Goal: Task Accomplishment & Management: Manage account settings

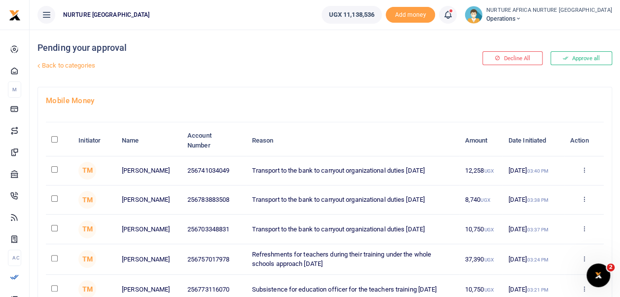
click at [457, 8] on link at bounding box center [448, 15] width 18 height 18
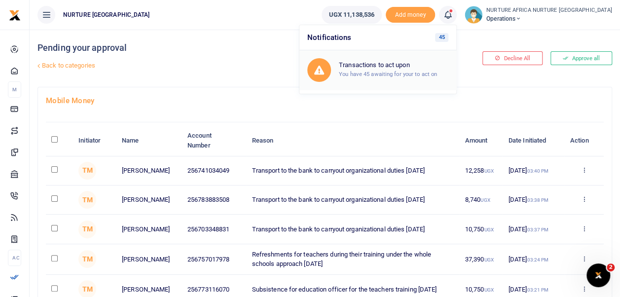
click at [429, 75] on small "You have 45 awaiting for your to act on" at bounding box center [388, 74] width 98 height 7
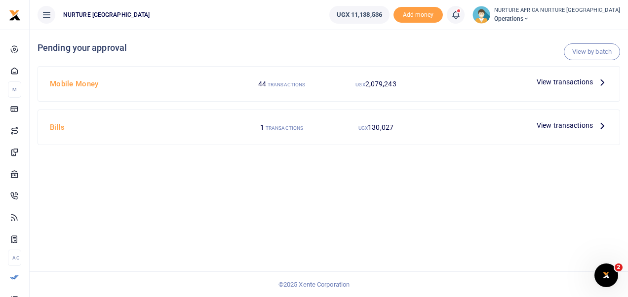
click at [570, 83] on span "View transactions" at bounding box center [564, 81] width 56 height 11
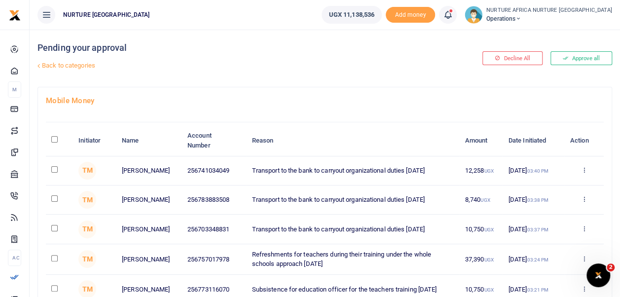
click at [68, 63] on link "Back to categories" at bounding box center [226, 65] width 383 height 17
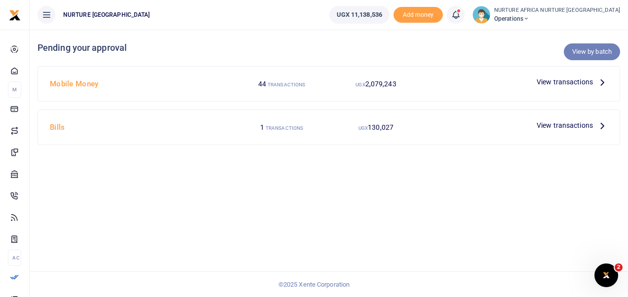
click at [601, 53] on link "View by batch" at bounding box center [591, 51] width 56 height 17
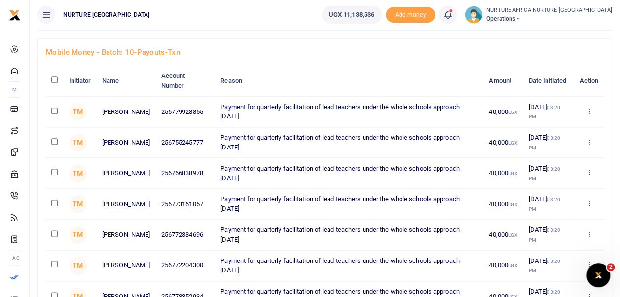
scroll to position [534, 0]
click at [53, 83] on input "checkbox" at bounding box center [54, 79] width 6 height 6
checkbox input "true"
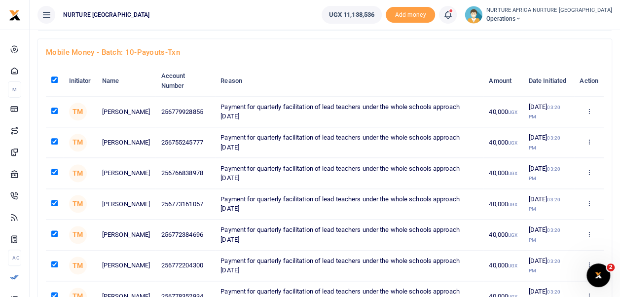
checkbox input "true"
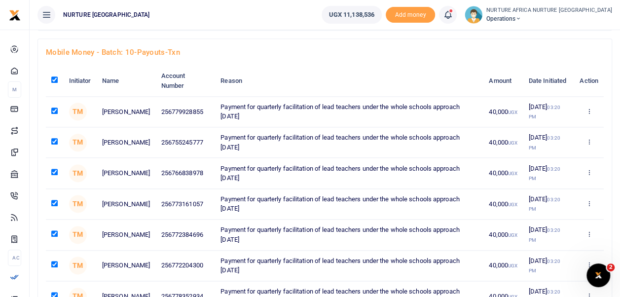
checkbox input "true"
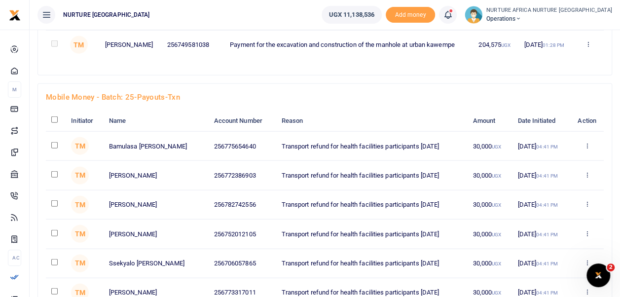
scroll to position [1198, 0]
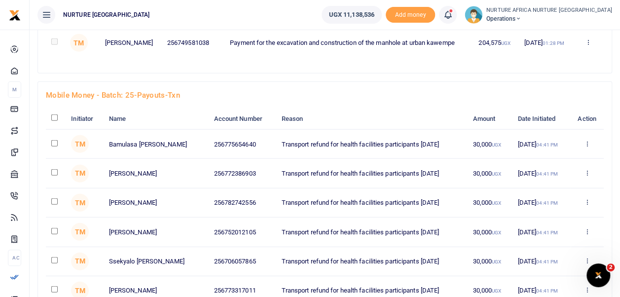
click at [54, 121] on input "checkbox" at bounding box center [54, 117] width 6 height 6
checkbox input "true"
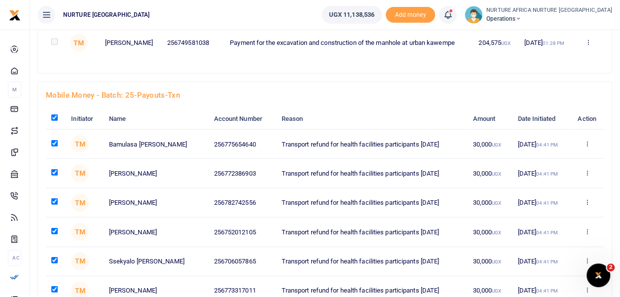
checkbox input "true"
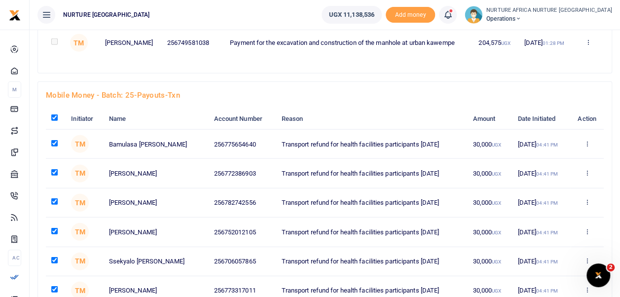
checkbox input "true"
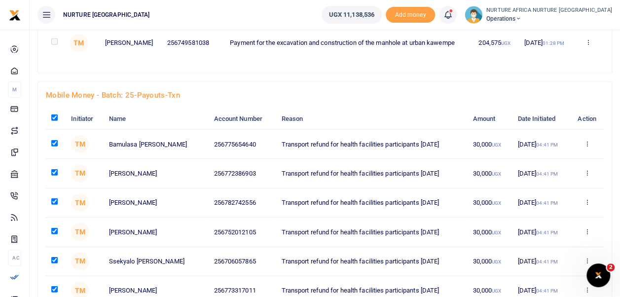
checkbox input "true"
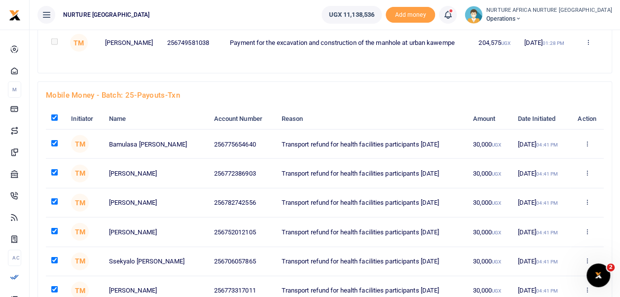
checkbox input "true"
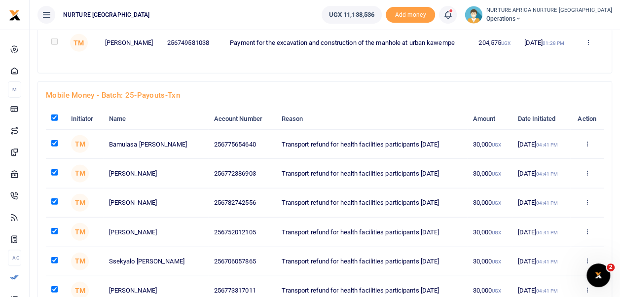
checkbox input "true"
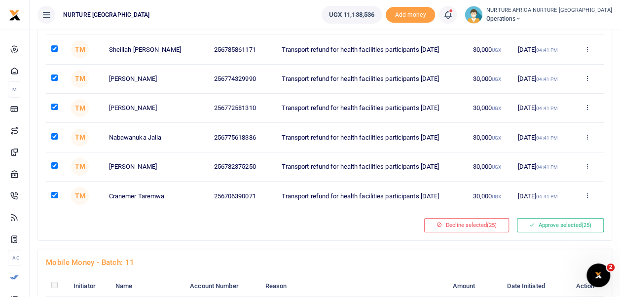
scroll to position [1860, 0]
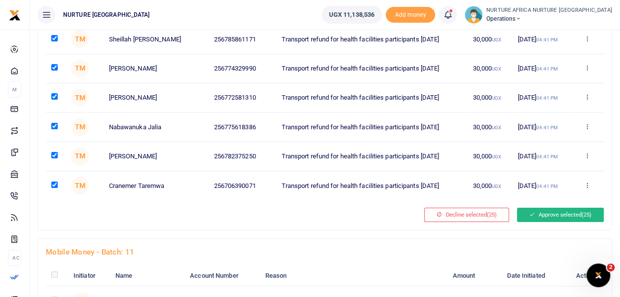
click at [557, 215] on button "Approve selected (25)" at bounding box center [560, 215] width 87 height 14
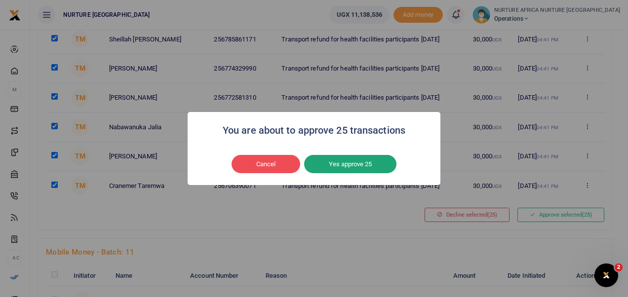
click at [358, 165] on button "Yes approve 25" at bounding box center [350, 164] width 92 height 19
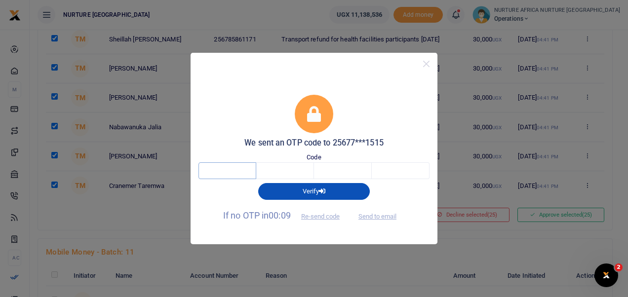
click at [232, 174] on input "text" at bounding box center [227, 170] width 58 height 17
type input "4"
type input "0"
type input "7"
type input "2"
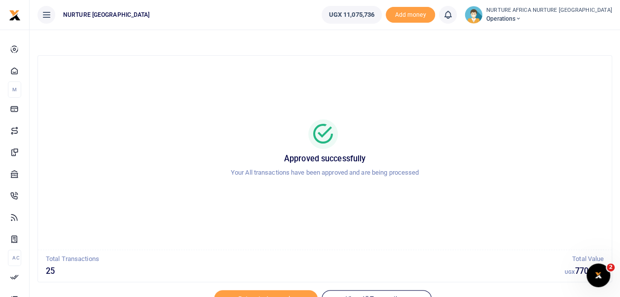
click at [503, 239] on div "Approved successfully Your All transactions have been approved and are being pr…" at bounding box center [325, 153] width 550 height 178
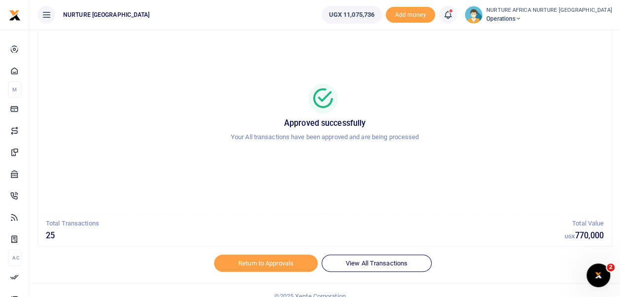
scroll to position [47, 0]
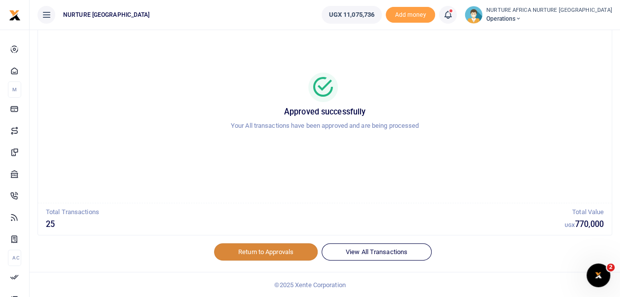
click at [296, 251] on link "Return to Approvals" at bounding box center [266, 251] width 104 height 17
click at [453, 17] on icon at bounding box center [448, 14] width 10 height 11
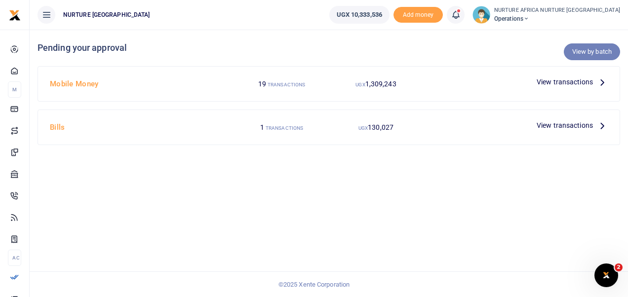
click at [588, 54] on link "View by batch" at bounding box center [591, 51] width 56 height 17
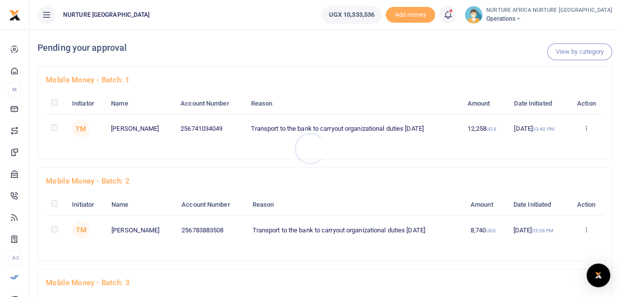
click at [69, 199] on div at bounding box center [310, 148] width 620 height 297
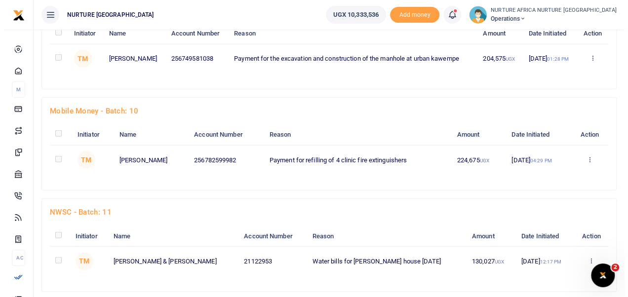
scroll to position [1215, 0]
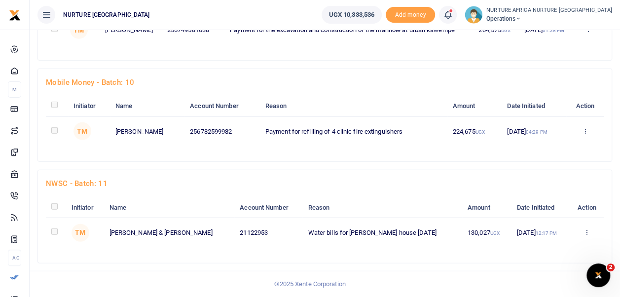
click at [62, 130] on td at bounding box center [57, 131] width 22 height 29
click at [588, 130] on icon at bounding box center [585, 130] width 6 height 7
click at [546, 171] on link "Decline" at bounding box center [550, 169] width 78 height 14
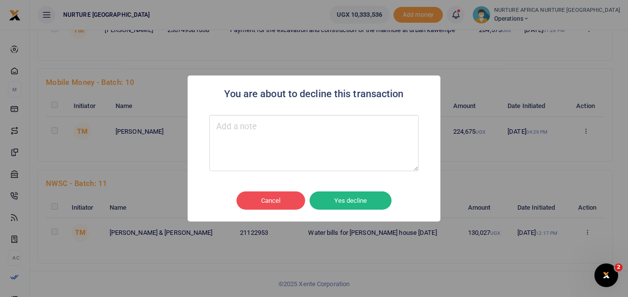
click at [259, 137] on textarea "Type your message here" at bounding box center [313, 143] width 209 height 56
type textarea "Names do not match"
click at [340, 201] on button "Yes decline" at bounding box center [350, 200] width 82 height 19
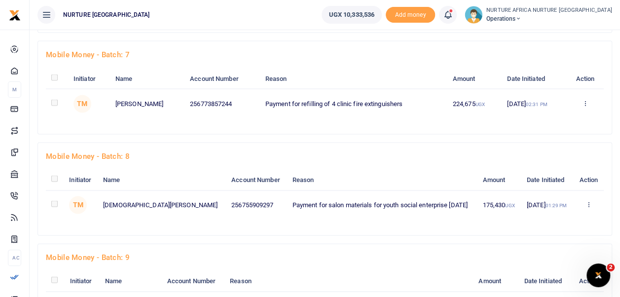
scroll to position [931, 0]
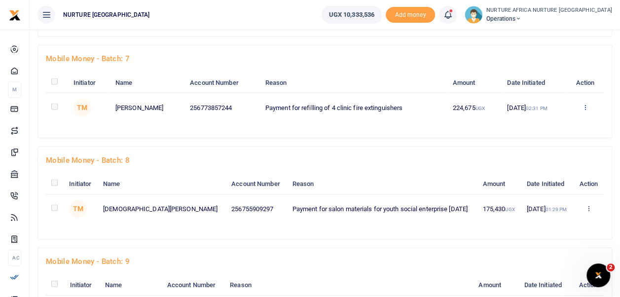
click at [586, 111] on icon at bounding box center [585, 107] width 6 height 7
click at [547, 130] on link "Approve" at bounding box center [549, 123] width 78 height 14
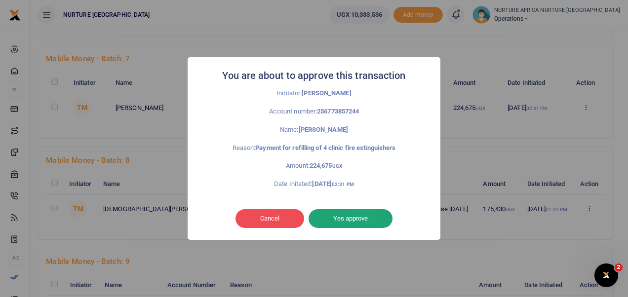
click at [370, 217] on button "Yes approve" at bounding box center [350, 218] width 84 height 19
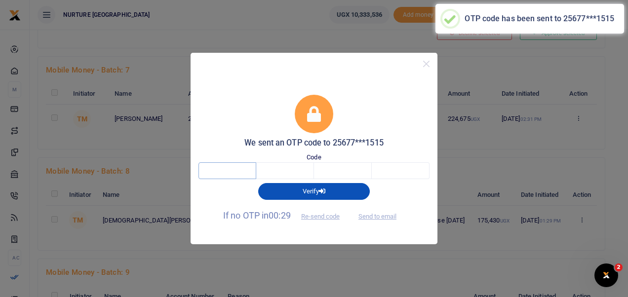
click at [226, 168] on input "text" at bounding box center [227, 170] width 58 height 17
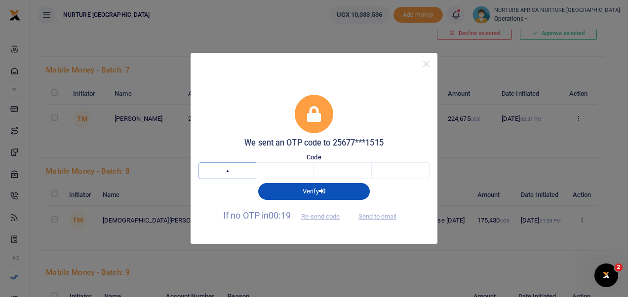
type input "2"
type input "8"
type input "9"
type input "7"
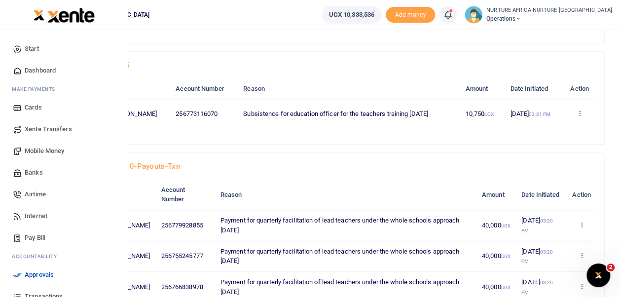
scroll to position [437, 0]
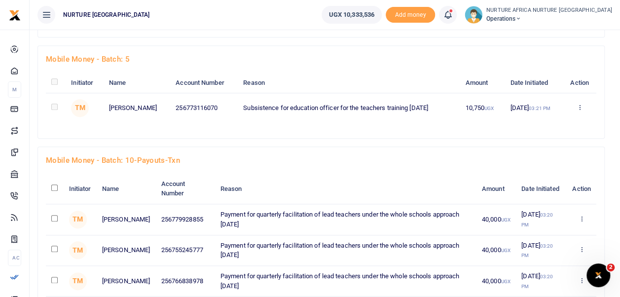
click at [54, 216] on input "checkbox" at bounding box center [54, 218] width 6 height 6
checkbox input "true"
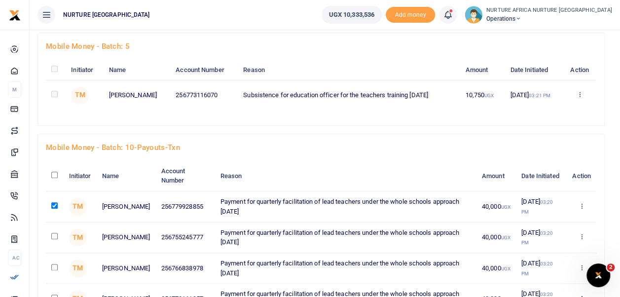
scroll to position [462, 0]
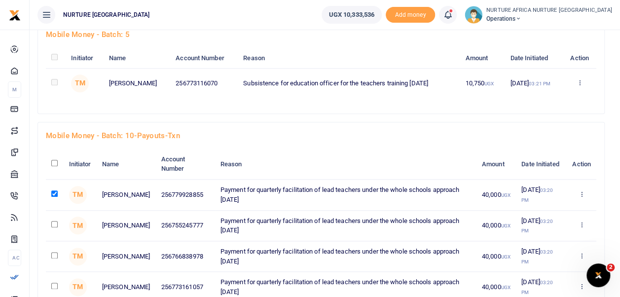
click at [54, 224] on input "checkbox" at bounding box center [54, 224] width 6 height 6
checkbox input "true"
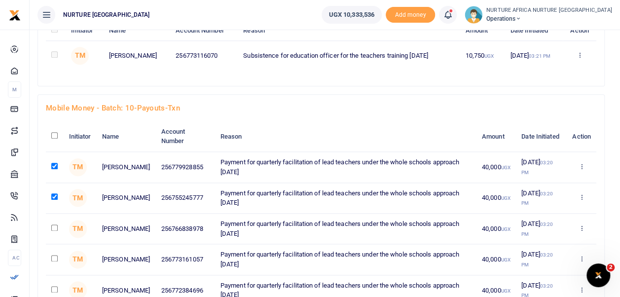
scroll to position [490, 0]
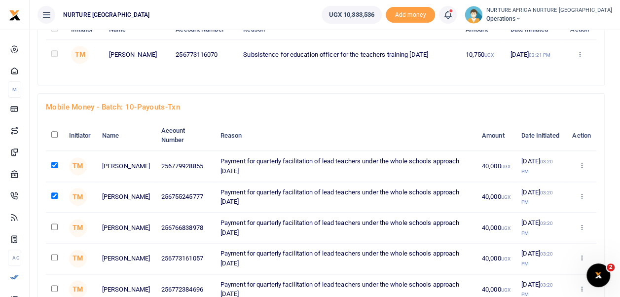
click at [56, 225] on input "checkbox" at bounding box center [54, 227] width 6 height 6
checkbox input "true"
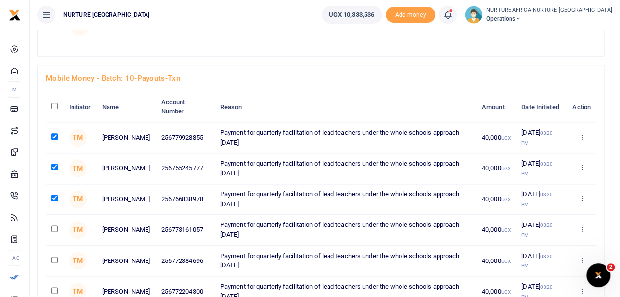
scroll to position [520, 0]
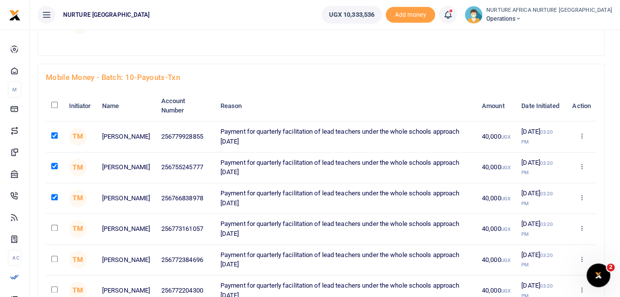
click at [54, 225] on input "checkbox" at bounding box center [54, 228] width 6 height 6
checkbox input "true"
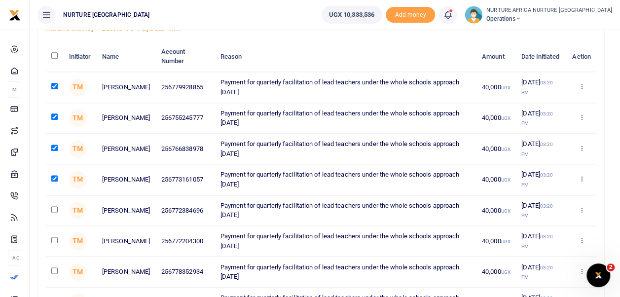
scroll to position [569, 0]
click at [53, 208] on input "checkbox" at bounding box center [54, 209] width 6 height 6
checkbox input "true"
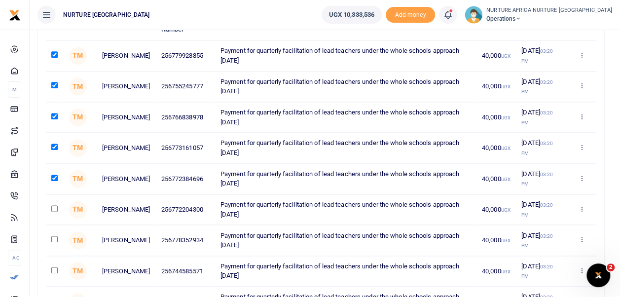
scroll to position [601, 0]
click at [54, 205] on input "checkbox" at bounding box center [54, 208] width 6 height 6
checkbox input "true"
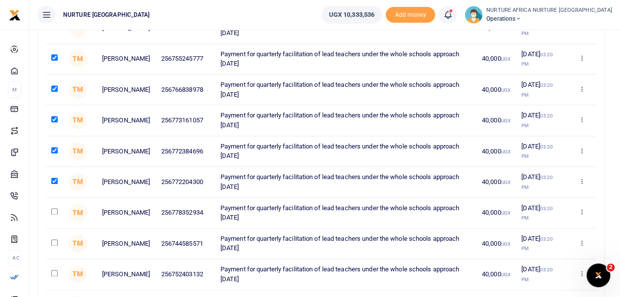
scroll to position [631, 0]
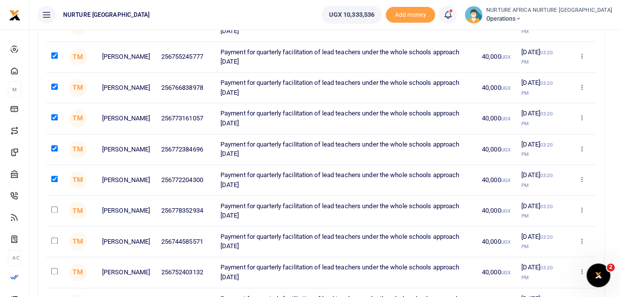
click at [55, 207] on input "checkbox" at bounding box center [54, 209] width 6 height 6
checkbox input "true"
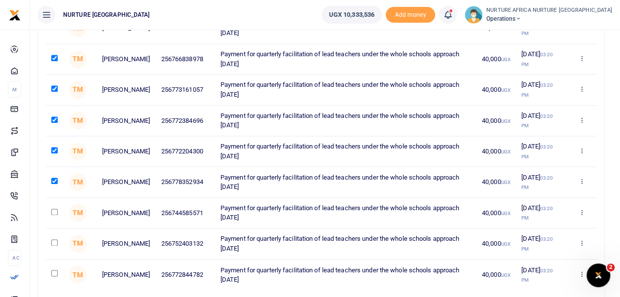
scroll to position [660, 0]
click at [55, 209] on input "checkbox" at bounding box center [54, 211] width 6 height 6
checkbox input "true"
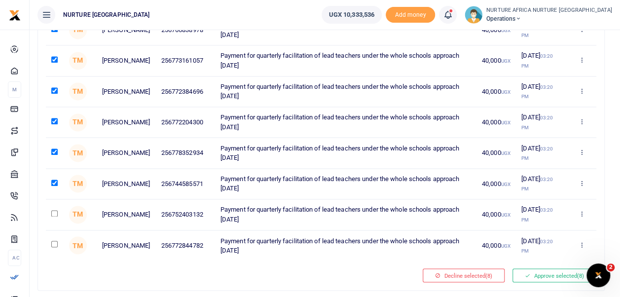
scroll to position [689, 0]
click at [55, 210] on input "checkbox" at bounding box center [54, 213] width 6 height 6
checkbox input "true"
click at [54, 241] on input "checkbox" at bounding box center [54, 243] width 6 height 6
checkbox input "true"
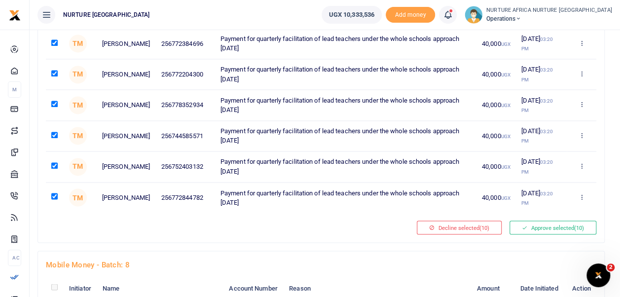
scroll to position [739, 0]
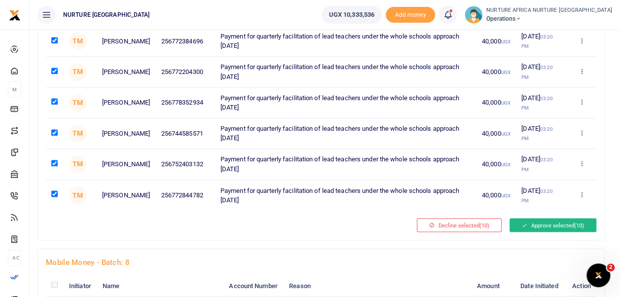
click at [559, 223] on button "Approve selected (10)" at bounding box center [553, 225] width 87 height 14
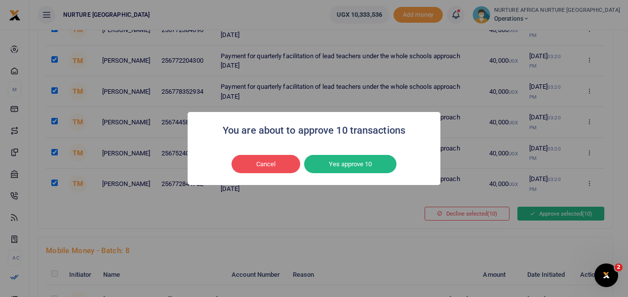
click at [360, 164] on button "Yes approve 10" at bounding box center [350, 164] width 92 height 19
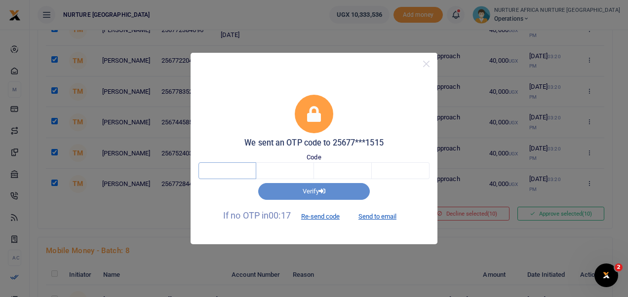
click at [229, 174] on input "text" at bounding box center [227, 170] width 58 height 17
type input "6"
type input "7"
type input "8"
type input "6"
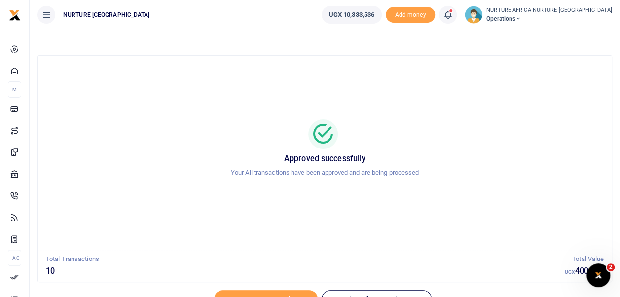
click at [453, 17] on icon at bounding box center [448, 14] width 10 height 11
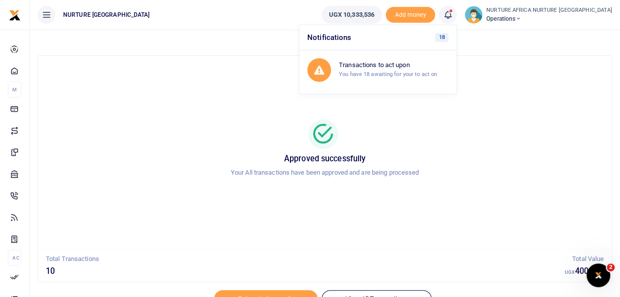
click at [457, 193] on div "Approved successfully Your All transactions have been approved and are being pr…" at bounding box center [325, 153] width 550 height 178
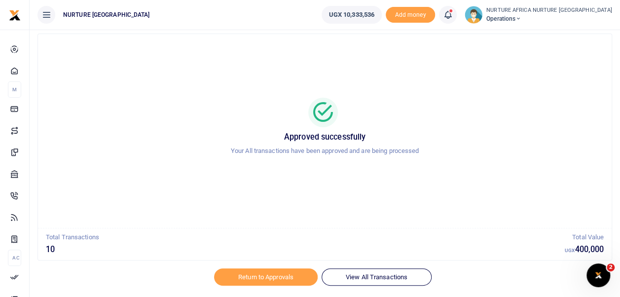
scroll to position [47, 0]
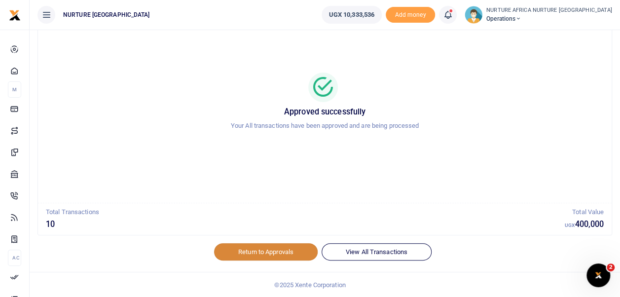
click at [272, 251] on link "Return to Approvals" at bounding box center [266, 251] width 104 height 17
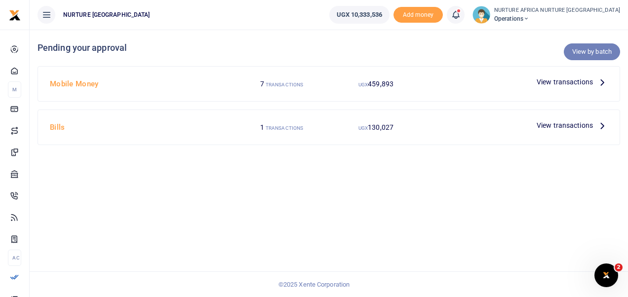
click at [587, 54] on link "View by batch" at bounding box center [591, 51] width 56 height 17
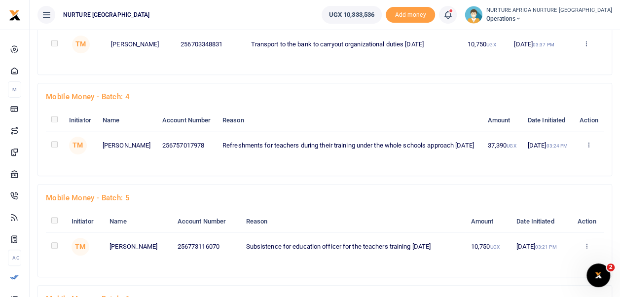
scroll to position [287, 0]
click at [589, 149] on link at bounding box center [589, 145] width 6 height 7
click at [561, 172] on link "Approve" at bounding box center [553, 172] width 78 height 14
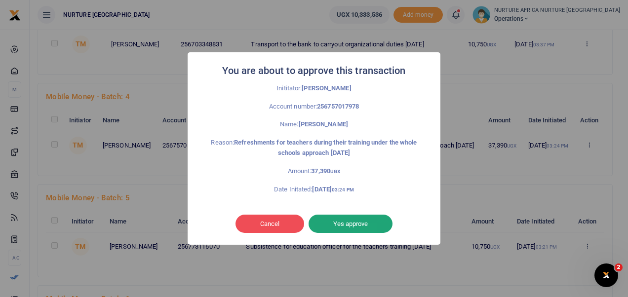
click at [361, 225] on button "Yes approve" at bounding box center [350, 224] width 84 height 19
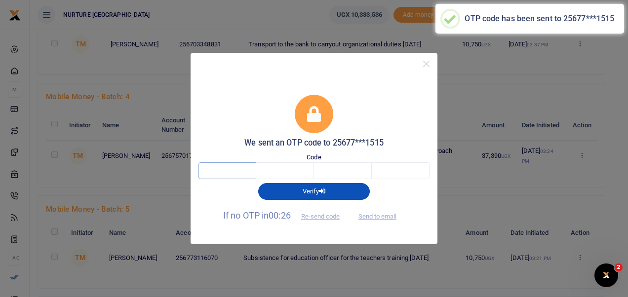
click at [242, 168] on input "text" at bounding box center [227, 170] width 58 height 17
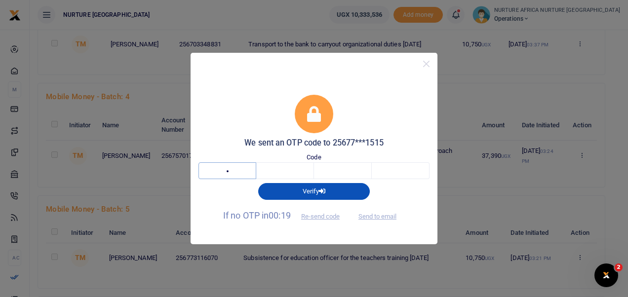
type input "8"
type input "9"
type input "8"
type input "7"
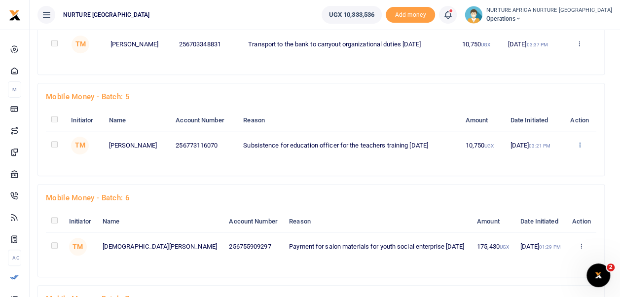
click at [582, 141] on icon at bounding box center [579, 144] width 6 height 7
click at [548, 158] on link "Approve" at bounding box center [544, 161] width 78 height 14
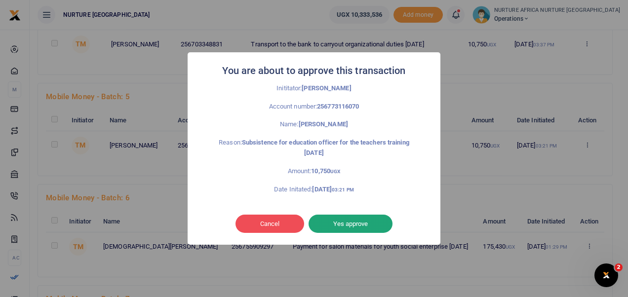
click at [352, 220] on button "Yes approve" at bounding box center [350, 224] width 84 height 19
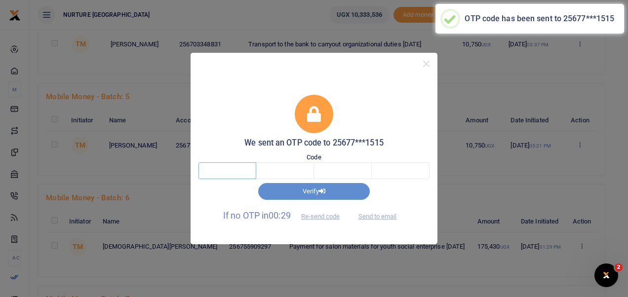
click at [238, 173] on input "text" at bounding box center [227, 170] width 58 height 17
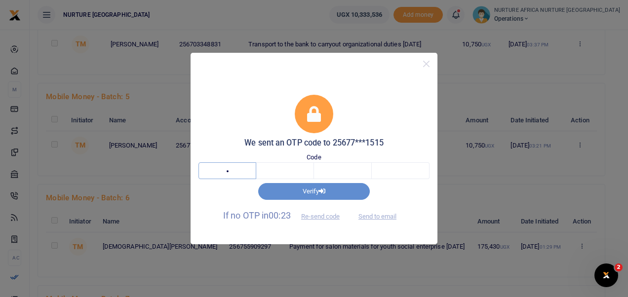
type input "1"
type input "2"
type input "1"
type input "4"
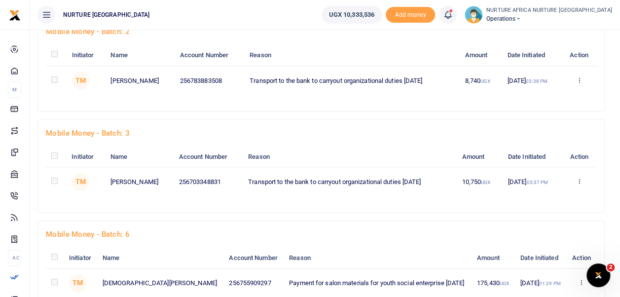
scroll to position [0, 0]
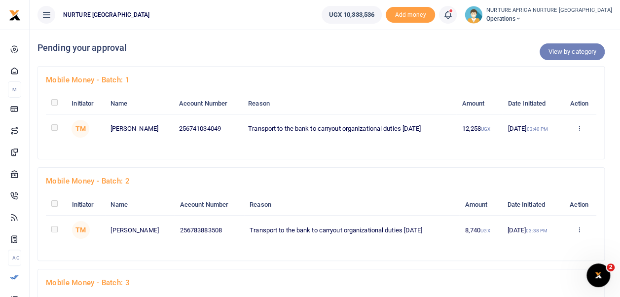
click at [568, 54] on link "View by category" at bounding box center [572, 51] width 65 height 17
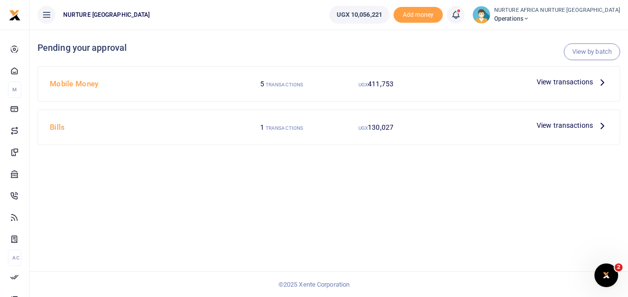
click at [563, 78] on span "View transactions" at bounding box center [564, 81] width 56 height 11
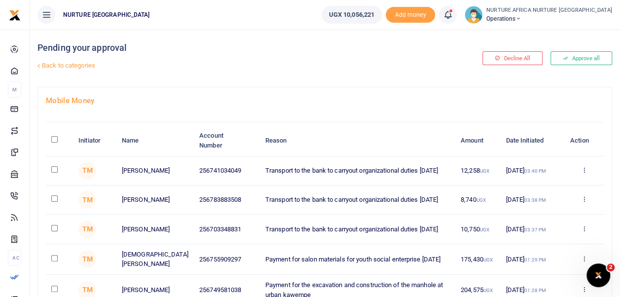
click at [54, 169] on input "checkbox" at bounding box center [54, 169] width 6 height 6
checkbox input "true"
click at [54, 200] on input "checkbox" at bounding box center [54, 198] width 6 height 6
checkbox input "true"
click at [54, 230] on input "checkbox" at bounding box center [54, 228] width 6 height 6
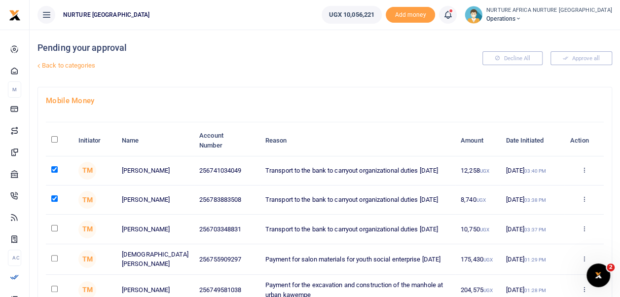
checkbox input "true"
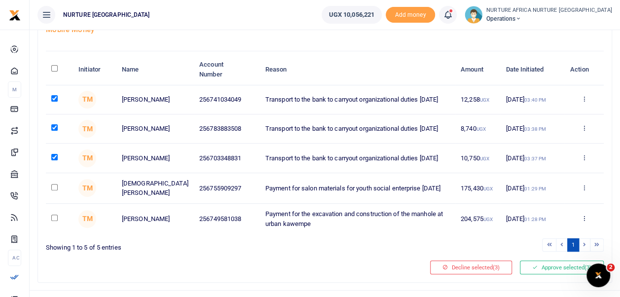
scroll to position [92, 0]
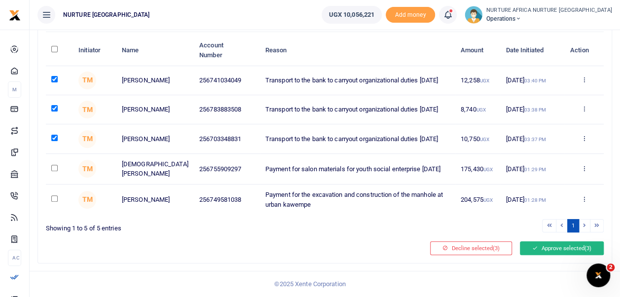
click at [553, 248] on button "Approve selected (3)" at bounding box center [562, 248] width 84 height 14
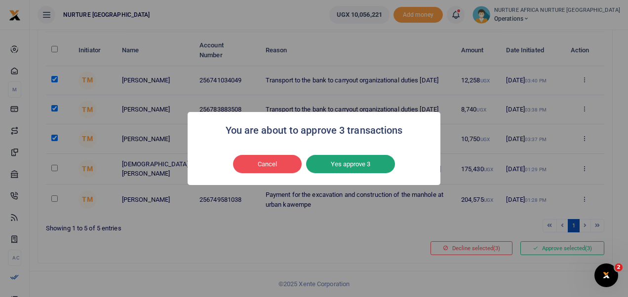
click at [355, 165] on button "Yes approve 3" at bounding box center [350, 164] width 89 height 19
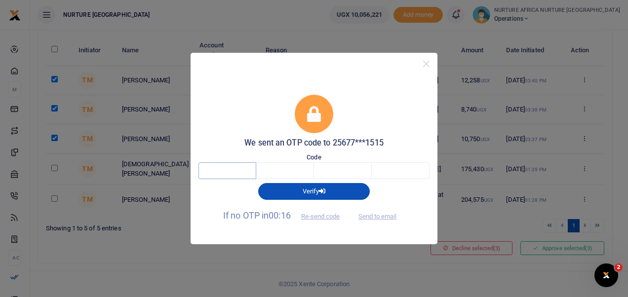
click at [232, 171] on input "text" at bounding box center [227, 170] width 58 height 17
type input "5"
type input "8"
type input "0"
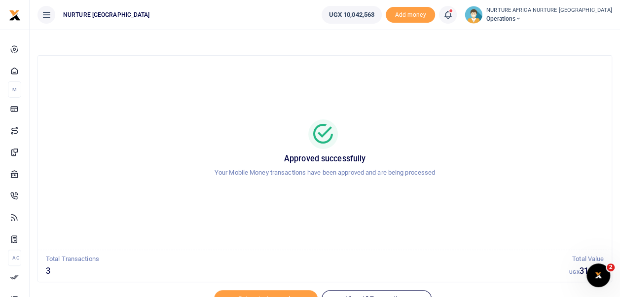
click at [453, 17] on icon at bounding box center [448, 14] width 10 height 11
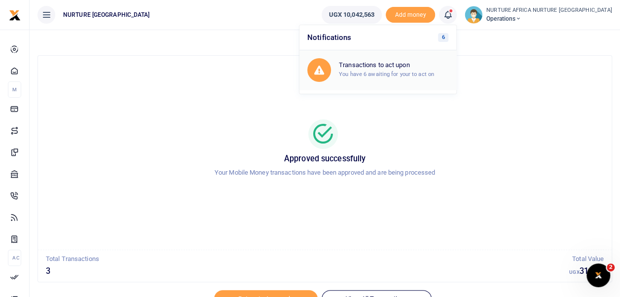
click at [424, 63] on h6 "Transactions to act upon" at bounding box center [394, 65] width 110 height 8
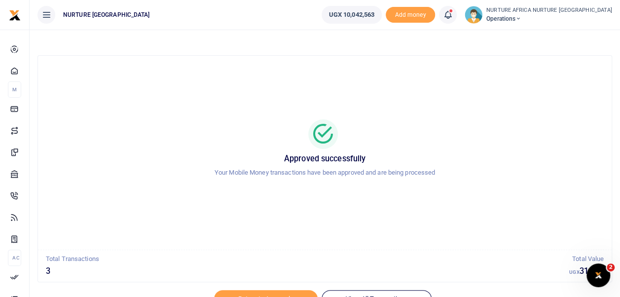
click at [453, 18] on icon at bounding box center [448, 14] width 10 height 11
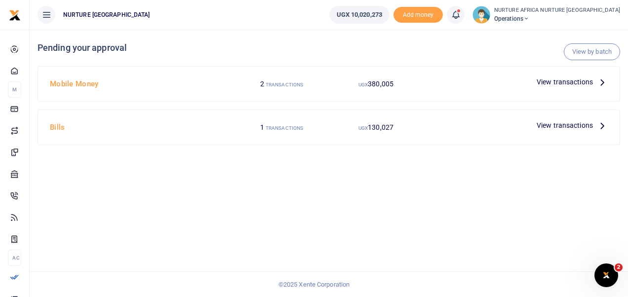
click at [559, 81] on span "View transactions" at bounding box center [564, 81] width 56 height 11
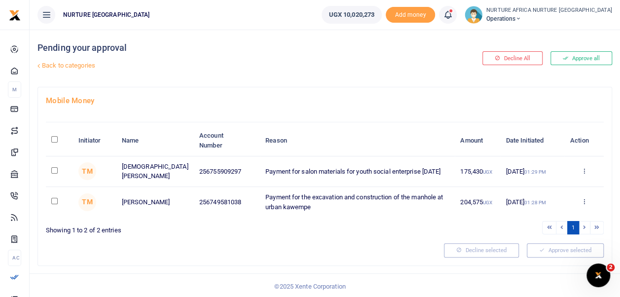
click at [81, 66] on link "Back to categories" at bounding box center [226, 65] width 383 height 17
click at [79, 64] on link "Back to categories" at bounding box center [226, 65] width 383 height 17
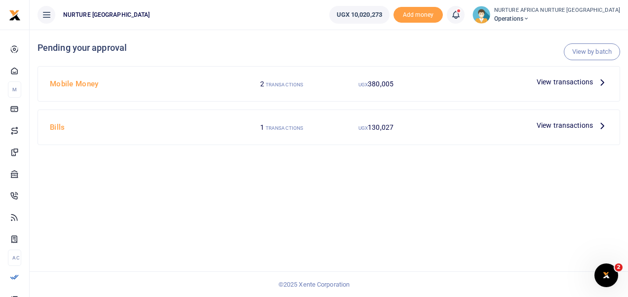
click at [557, 126] on span "View transactions" at bounding box center [564, 125] width 56 height 11
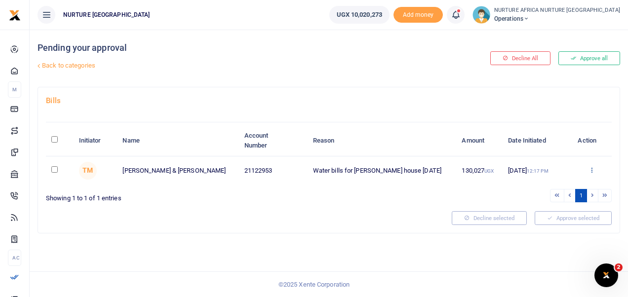
click at [593, 172] on icon at bounding box center [591, 169] width 6 height 7
click at [555, 185] on link "Approve" at bounding box center [556, 187] width 78 height 14
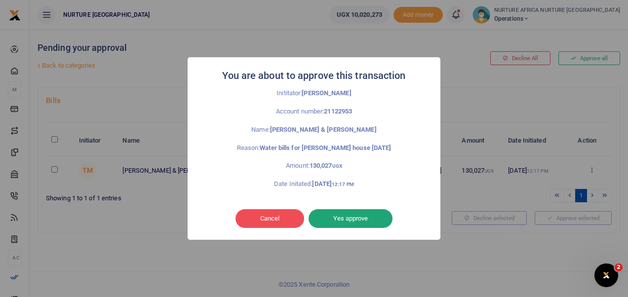
click at [367, 212] on button "Yes approve" at bounding box center [350, 218] width 84 height 19
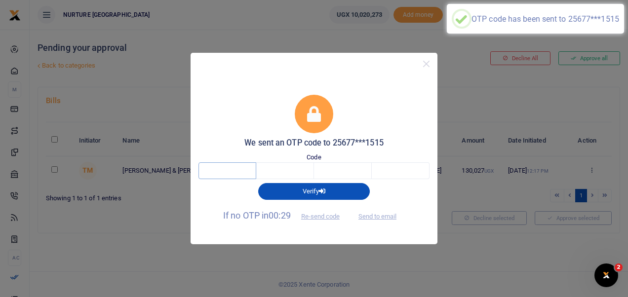
click at [224, 172] on input "text" at bounding box center [227, 170] width 58 height 17
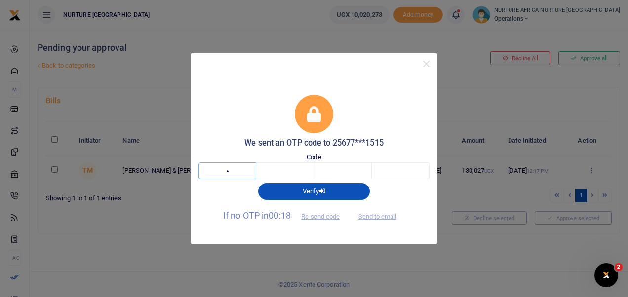
type input "7"
type input "6"
type input "5"
type input "3"
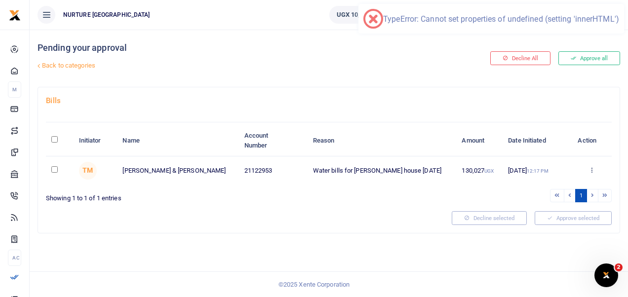
click at [54, 170] on input "checkbox" at bounding box center [54, 169] width 6 height 6
checkbox input "true"
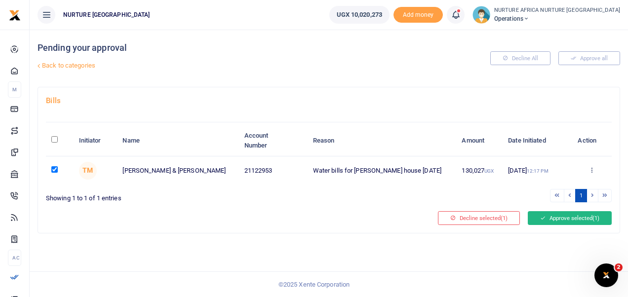
click at [551, 217] on button "Approve selected (1)" at bounding box center [569, 218] width 84 height 14
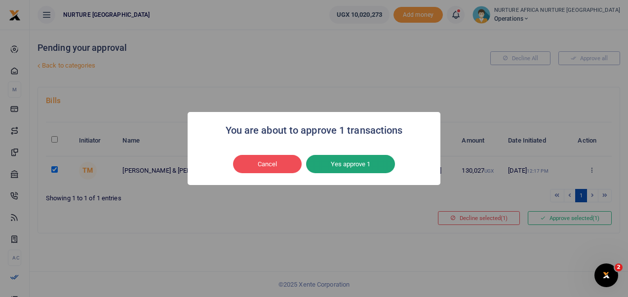
click at [359, 159] on button "Yes approve 1" at bounding box center [350, 164] width 89 height 19
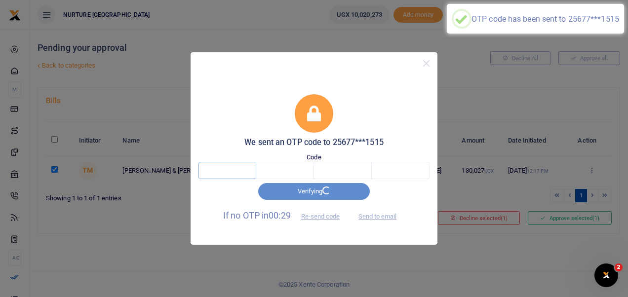
click at [235, 172] on input "text" at bounding box center [227, 170] width 58 height 17
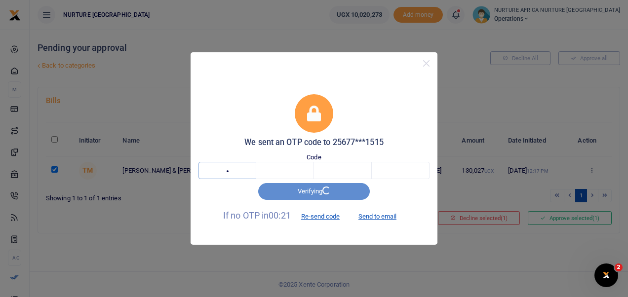
type input "8"
type input "4"
type input "5"
type input "7"
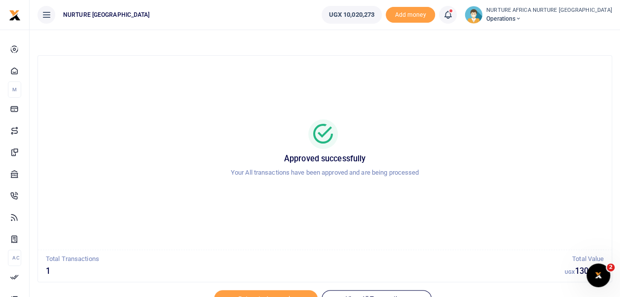
click at [453, 17] on icon at bounding box center [448, 14] width 10 height 11
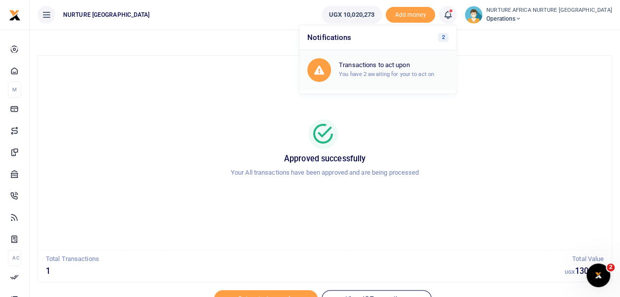
click at [433, 68] on h6 "Transactions to act upon" at bounding box center [394, 65] width 110 height 8
